Goal: Task Accomplishment & Management: Complete application form

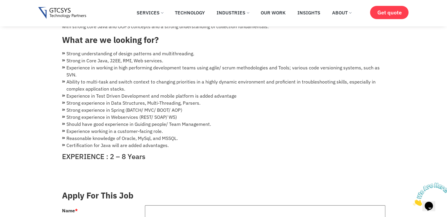
scroll to position [212, 0]
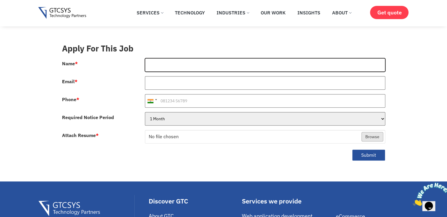
click at [158, 58] on input "Name *" at bounding box center [265, 65] width 241 height 14
type input "[PERSON_NAME]"
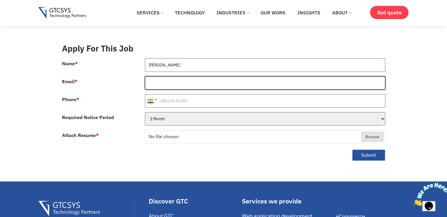
type input "[EMAIL_ADDRESS][DOMAIN_NAME]"
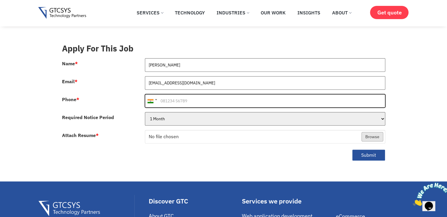
type input "[PHONE_NUMBER]"
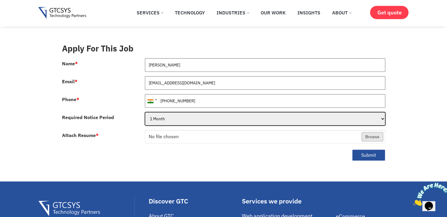
click at [176, 115] on select "1 Month 2 Months 3Months" at bounding box center [265, 119] width 241 height 14
select select "2 Months"
click at [145, 112] on select "1 Month 2 Months 3Months" at bounding box center [265, 119] width 241 height 14
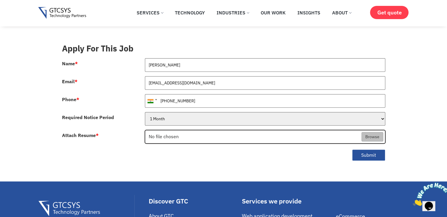
click at [172, 130] on input "Attach Resume *" at bounding box center [265, 137] width 240 height 14
type input "C:\fakepath\VrundaCV_AUG25.pdf.pdf"
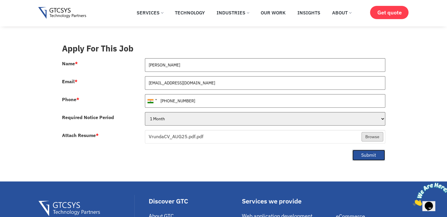
click at [369, 149] on button "Submit" at bounding box center [368, 154] width 33 height 11
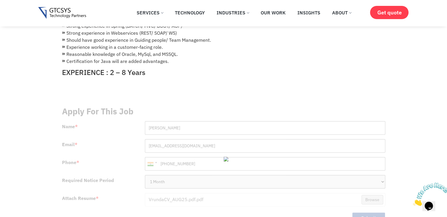
scroll to position [199, 0]
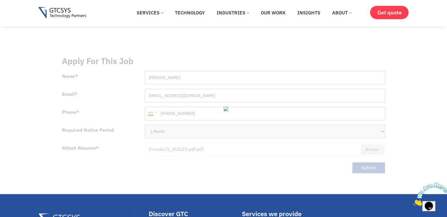
click at [325, 143] on div at bounding box center [224, 115] width 324 height 128
